Goal: Task Accomplishment & Management: Complete application form

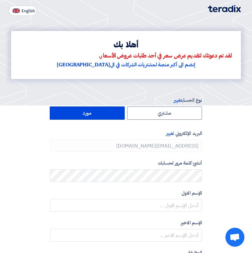
type input "[PHONE_NUMBER]"
click at [105, 118] on label "مورد" at bounding box center [87, 113] width 75 height 13
click at [105, 118] on input "مورد" at bounding box center [87, 113] width 74 height 13
click at [77, 108] on label "مورد" at bounding box center [87, 113] width 75 height 13
click at [77, 108] on input "مورد" at bounding box center [87, 113] width 74 height 13
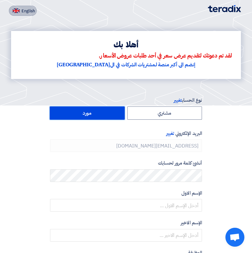
click at [25, 6] on button "English" at bounding box center [23, 11] width 28 height 10
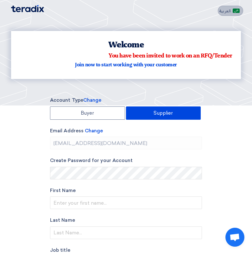
click at [237, 12] on img at bounding box center [235, 11] width 7 height 5
type input "أنشئ حساب"
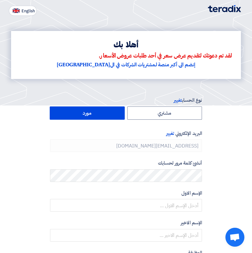
click at [98, 112] on label "مورد" at bounding box center [87, 113] width 75 height 13
click at [98, 112] on input "مورد" at bounding box center [87, 113] width 74 height 13
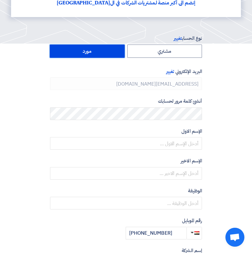
scroll to position [33, 0]
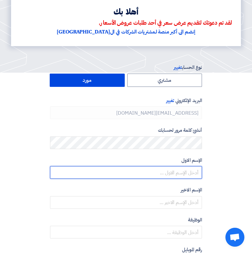
click at [173, 171] on input "text" at bounding box center [126, 172] width 152 height 13
type input "p"
type input "[DATE]"
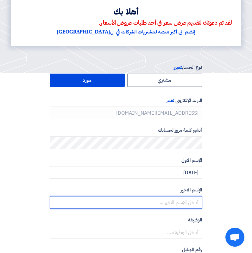
click at [148, 203] on input "text" at bounding box center [126, 202] width 152 height 13
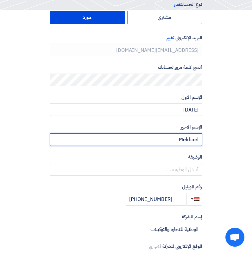
scroll to position [96, 0]
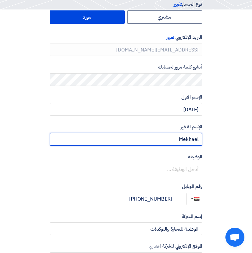
type input "Mekhael"
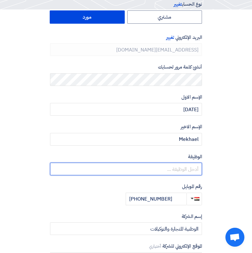
click at [194, 171] on input "text" at bounding box center [126, 169] width 152 height 13
type input "s"
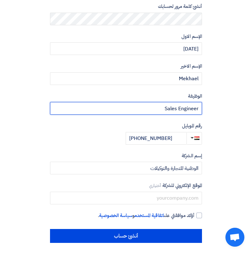
scroll to position [159, 0]
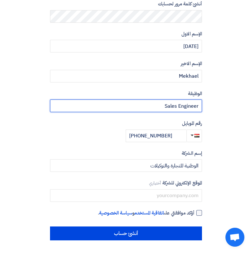
type input "Sales Engineer"
click at [198, 214] on div at bounding box center [199, 213] width 6 height 6
click at [194, 214] on input "أؤكد موافقتي على اتفاقية المستخدم و سياسة الخصوصية ." at bounding box center [118, 216] width 152 height 13
checkbox input "true"
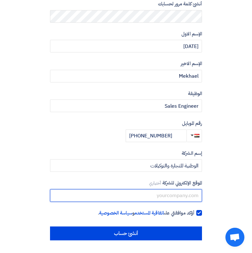
click at [159, 194] on input "text" at bounding box center [126, 195] width 152 height 13
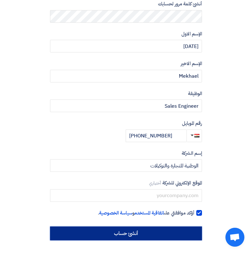
click at [160, 235] on input "أنشئ حساب" at bounding box center [126, 234] width 152 height 14
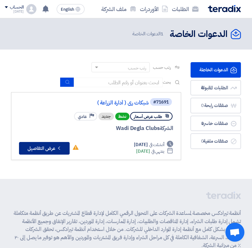
click at [53, 155] on button "Check details عرض التفاصيل" at bounding box center [44, 148] width 51 height 13
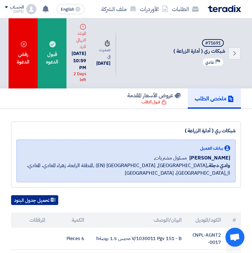
click at [43, 201] on button "تحميل جدول البنود" at bounding box center [34, 200] width 47 height 10
click at [117, 197] on div "تحميل جدول البنود" at bounding box center [125, 200] width 229 height 10
